Goal: Information Seeking & Learning: Find specific page/section

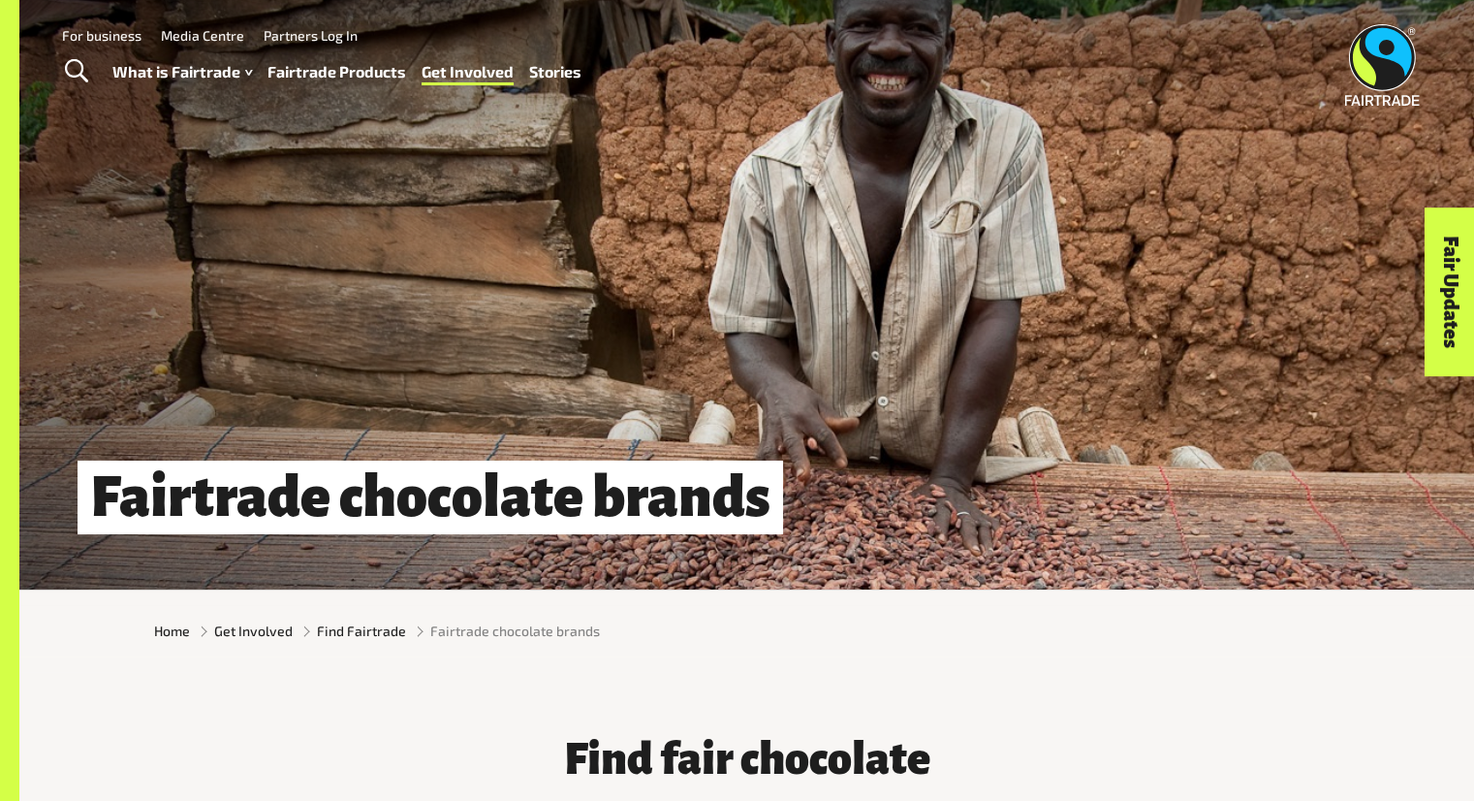
click at [1155, 694] on div "Find fair chocolate Here are all the Fairtrade chocolate brands that can be fou…" at bounding box center [746, 810] width 1455 height 277
click at [271, 726] on div "Find fair chocolate Here are all the Fairtrade chocolate brands that can be fou…" at bounding box center [747, 796] width 1210 height 171
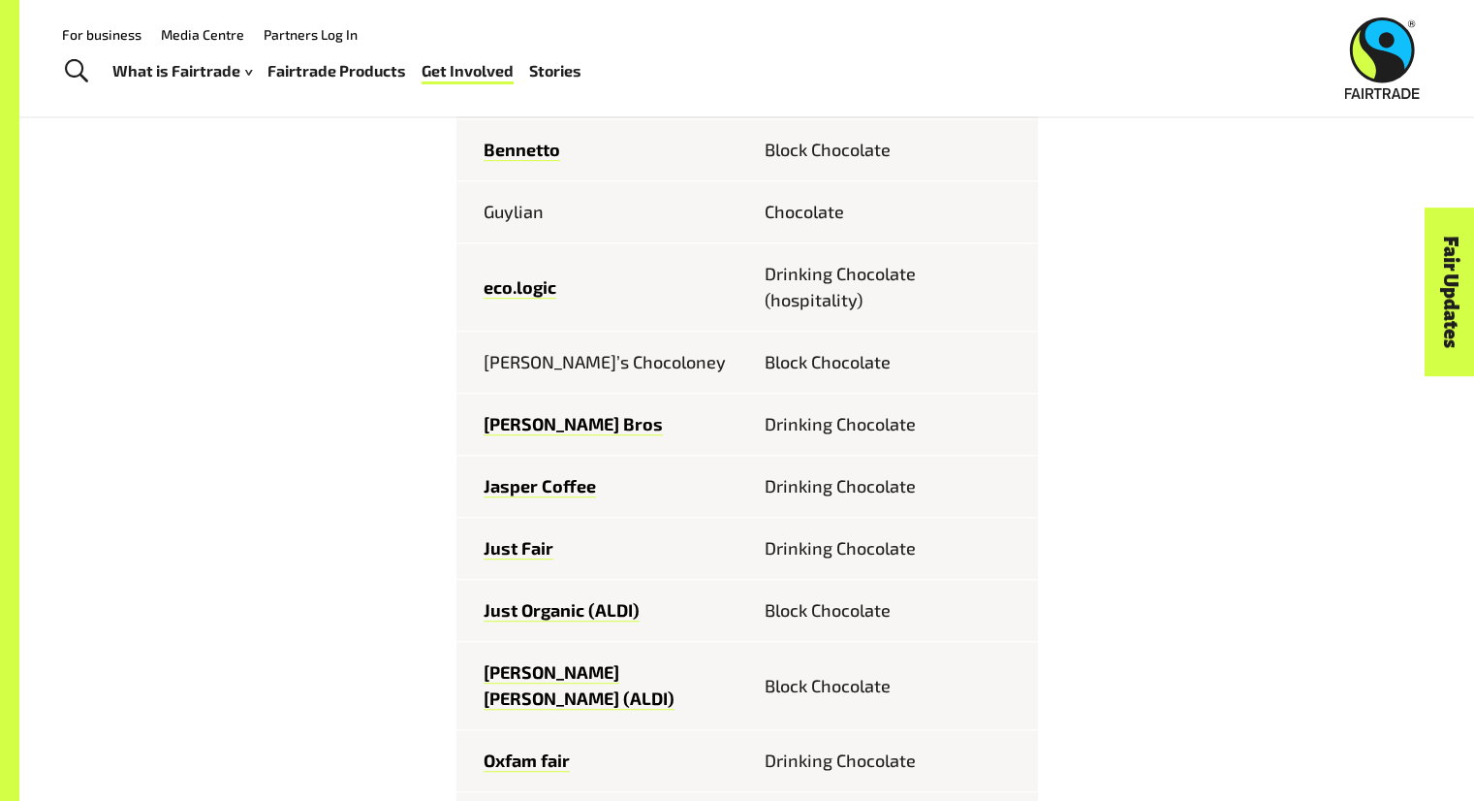
scroll to position [1046, 0]
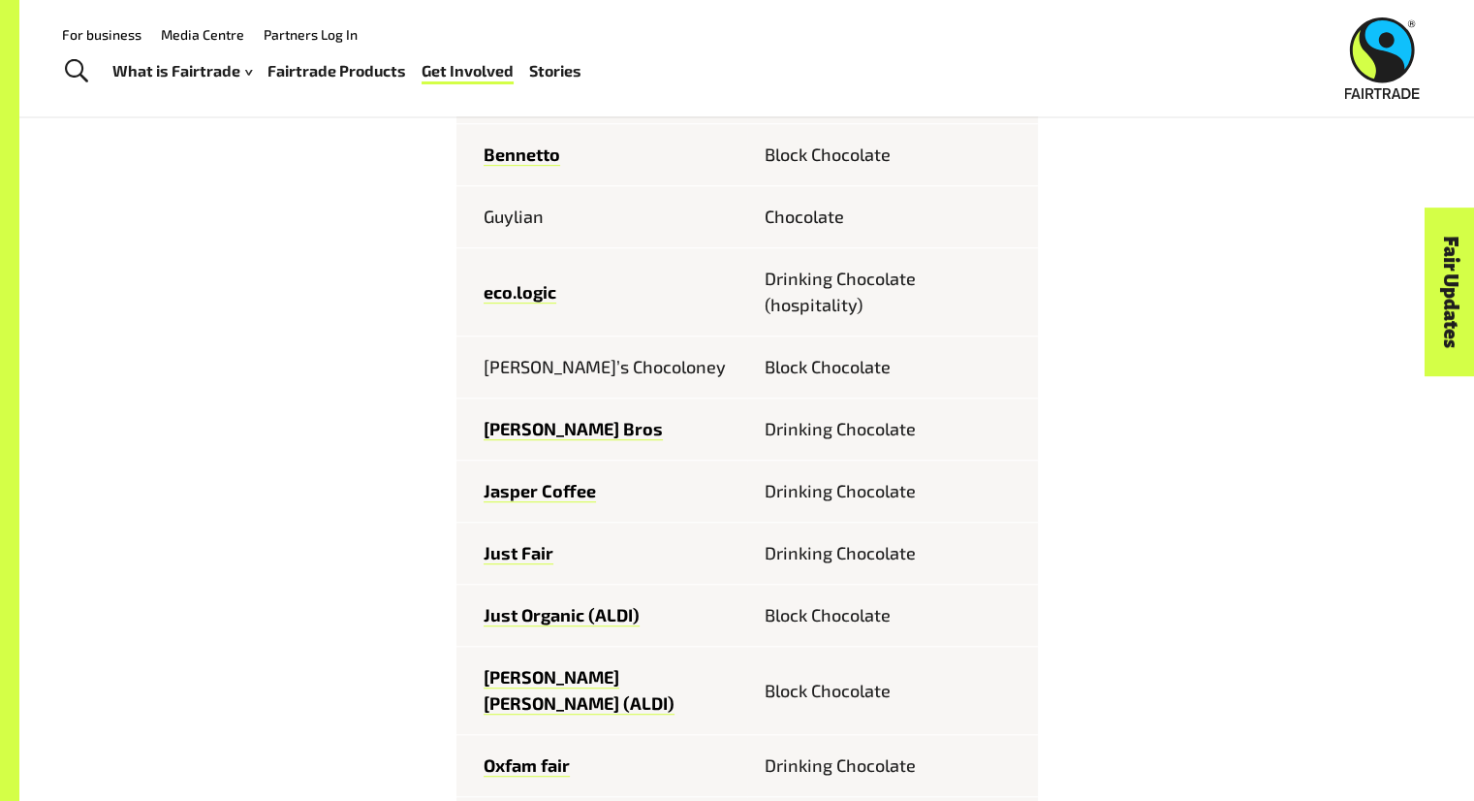
click at [689, 134] on td "Bennetto" at bounding box center [602, 155] width 291 height 62
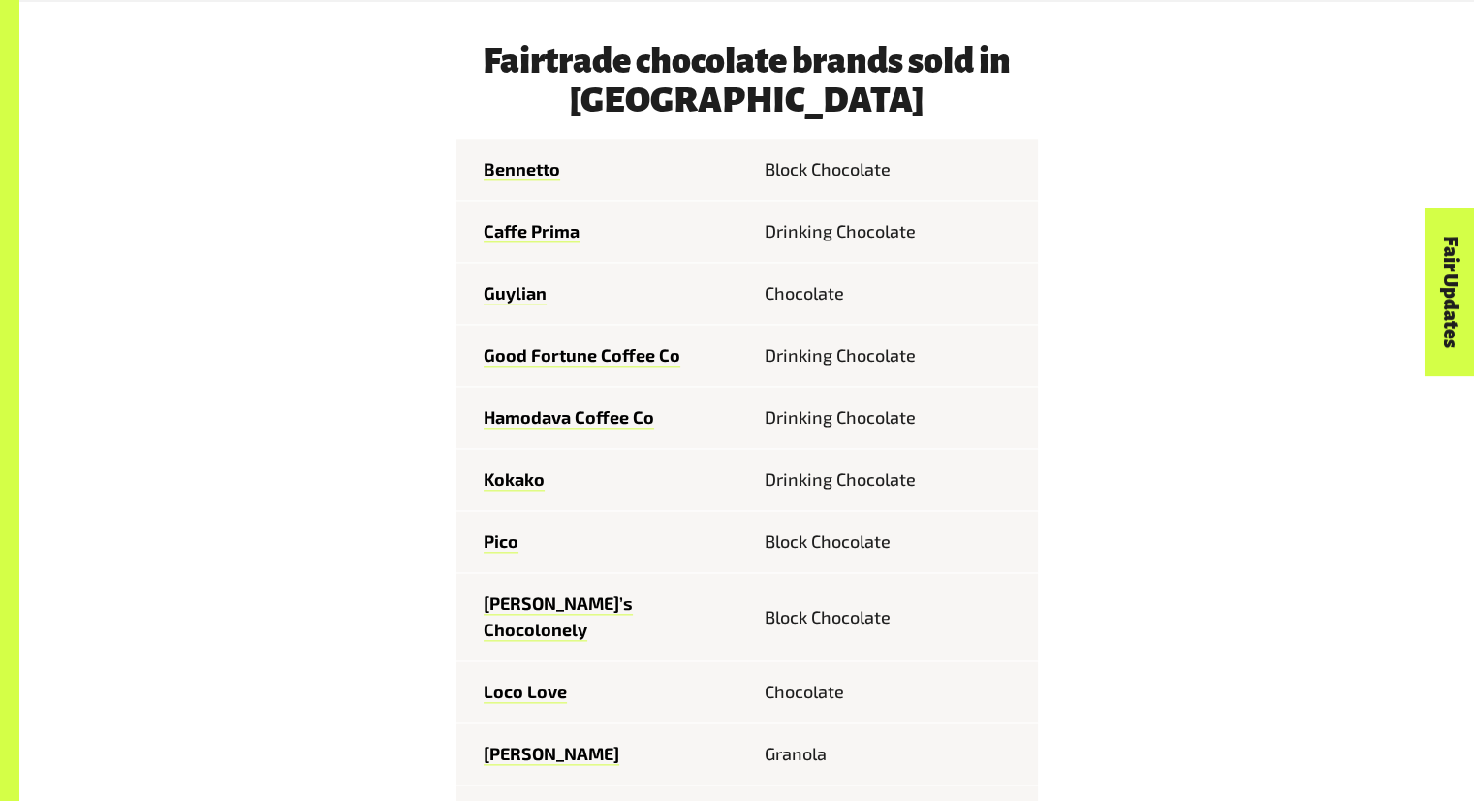
scroll to position [2189, 0]
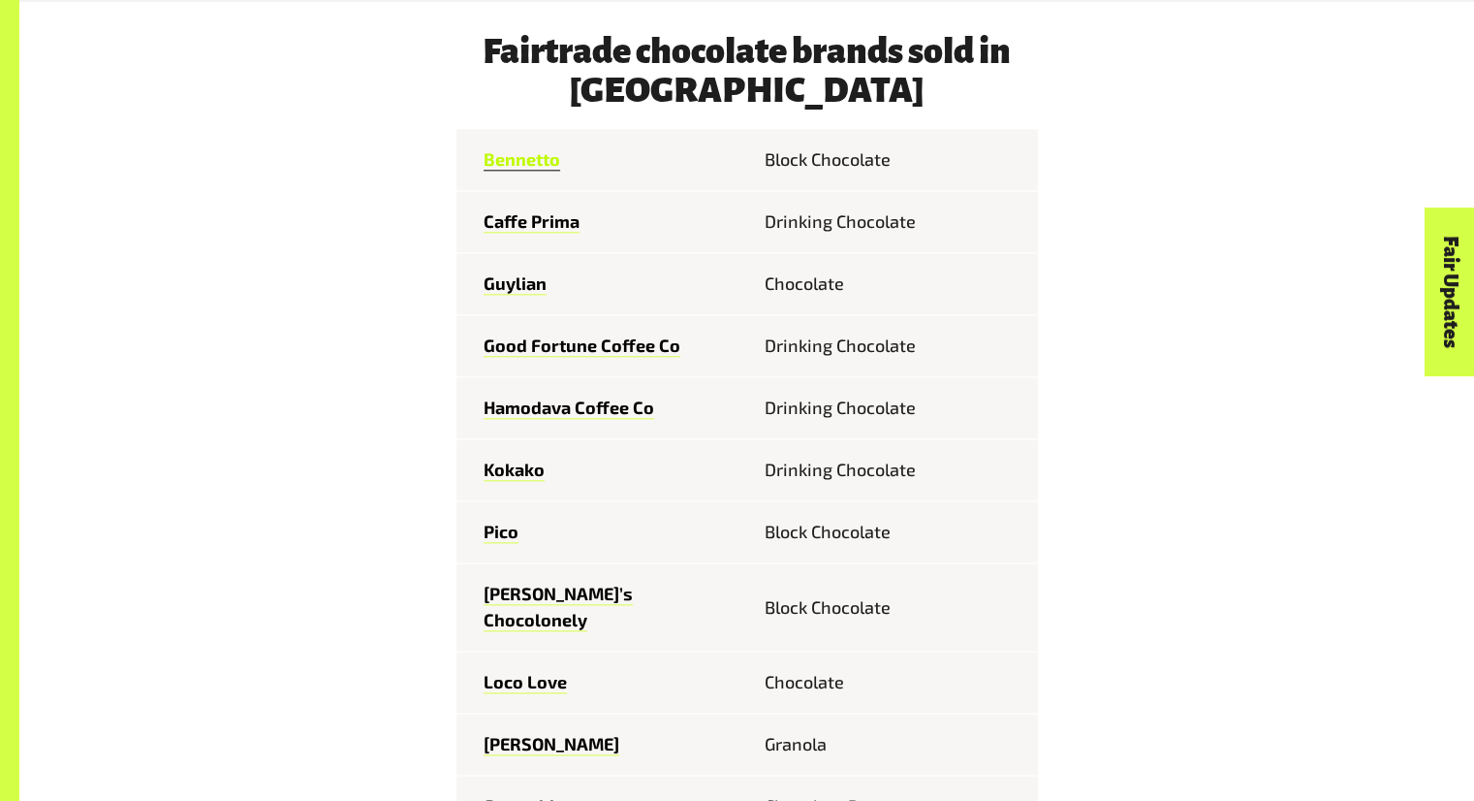
click at [519, 148] on link "Bennetto" at bounding box center [522, 159] width 77 height 22
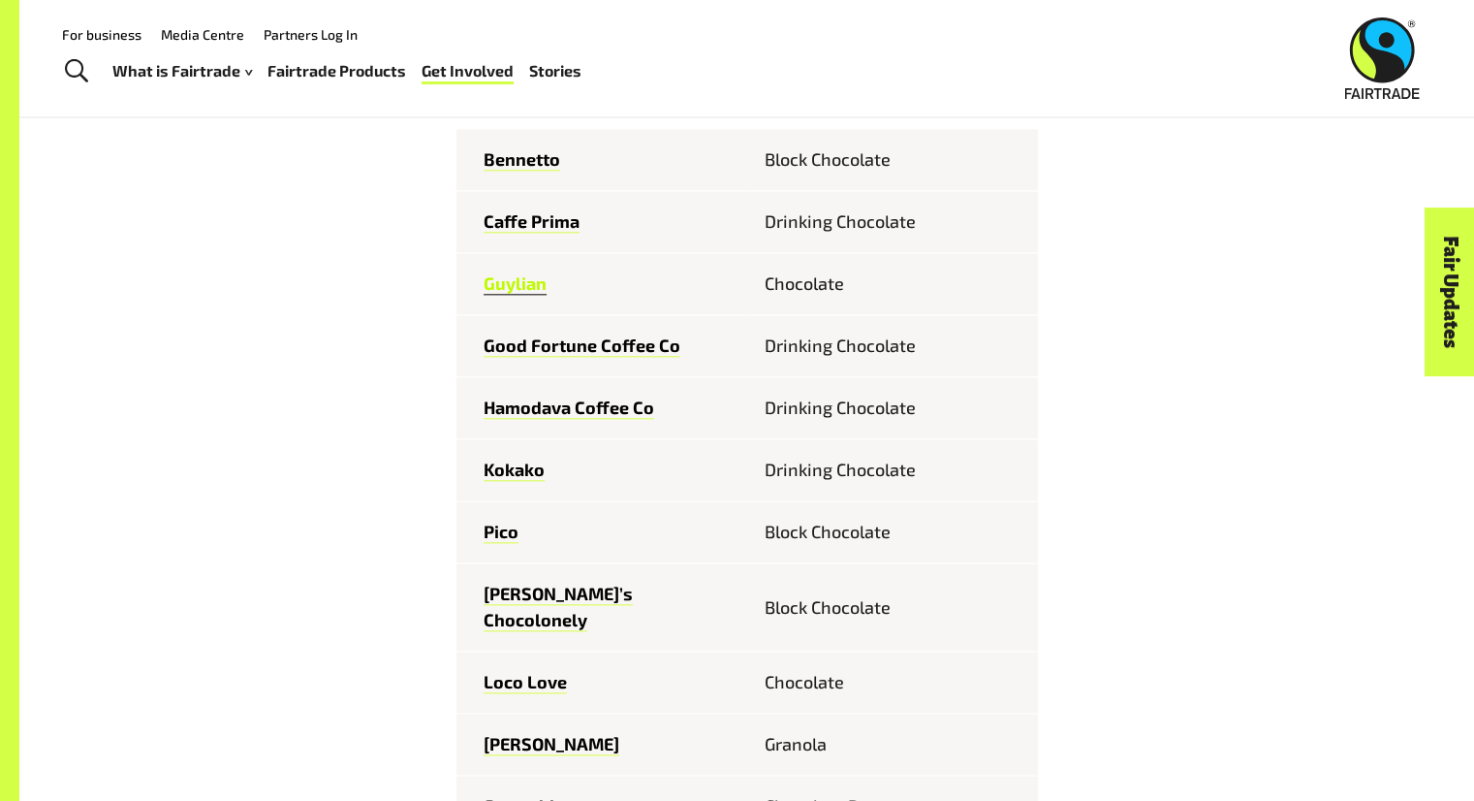
click at [513, 272] on link "Guylian" at bounding box center [515, 283] width 63 height 22
click at [507, 521] on link "Pico" at bounding box center [501, 532] width 35 height 22
click at [539, 583] on link "[PERSON_NAME]’s Chocolonely" at bounding box center [558, 607] width 149 height 48
click at [538, 671] on link "Loco Love" at bounding box center [525, 682] width 83 height 22
click at [534, 795] on link "Feastables" at bounding box center [529, 806] width 91 height 22
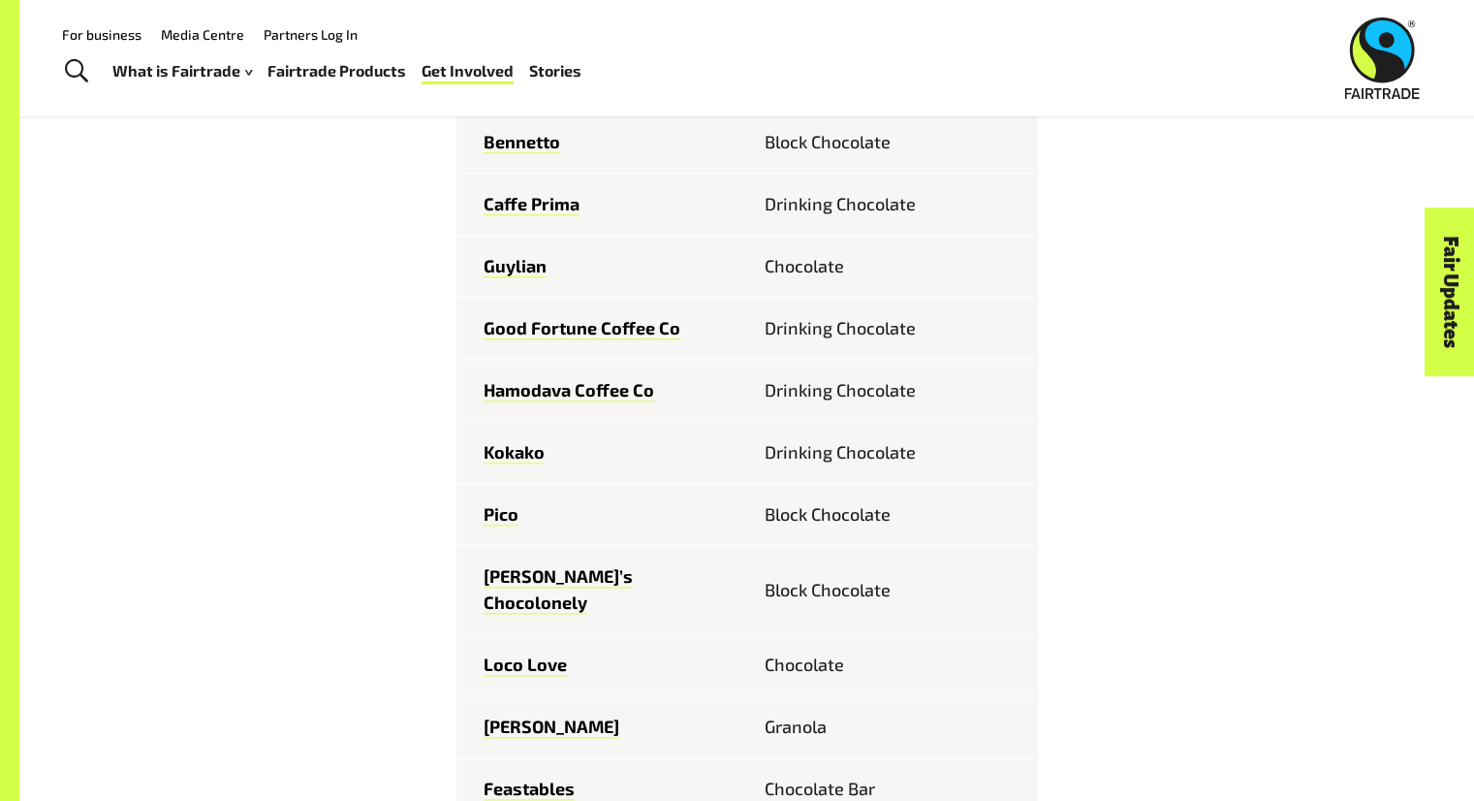
scroll to position [2188, 0]
